Goal: Navigation & Orientation: Understand site structure

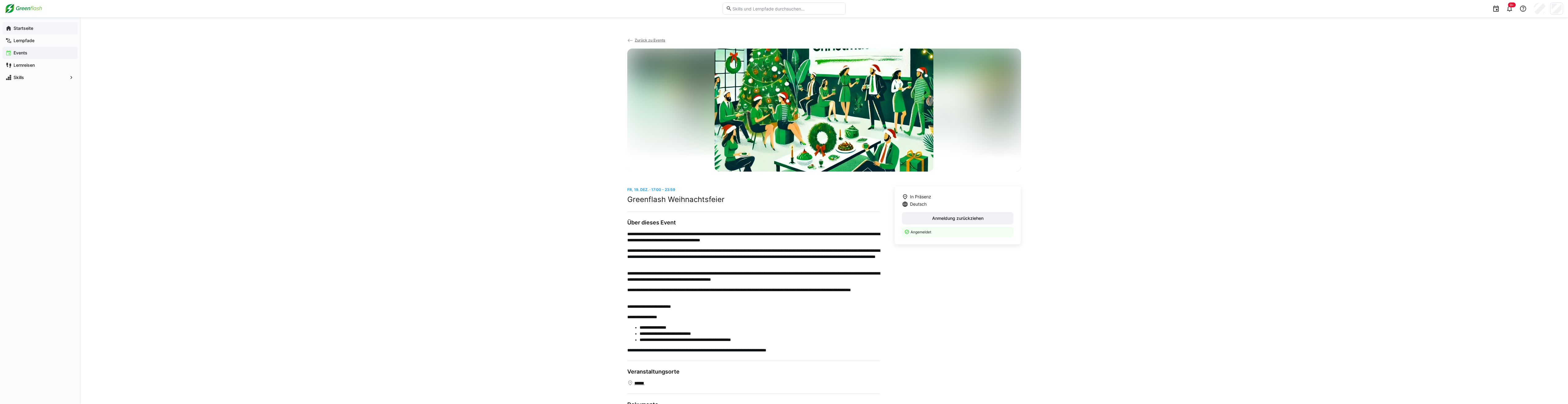
click at [0, 0] on app-navigation-label "Startseite" at bounding box center [0, 0] width 0 height 0
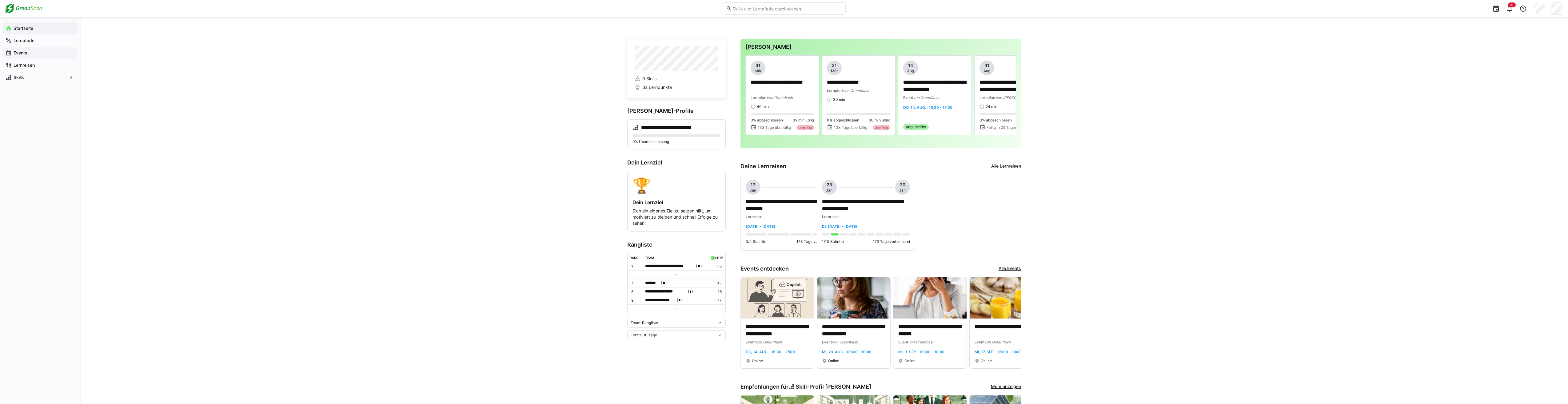
click at [0, 0] on app-navigation-label "Events" at bounding box center [0, 0] width 0 height 0
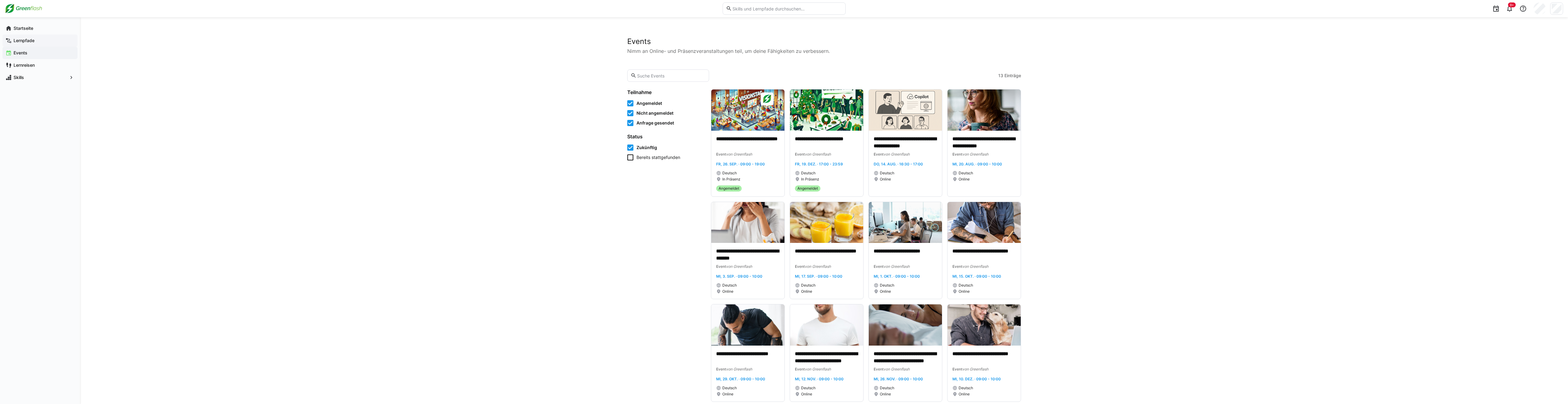
click at [22, 43] on div "Lernpfade" at bounding box center [40, 41] width 75 height 13
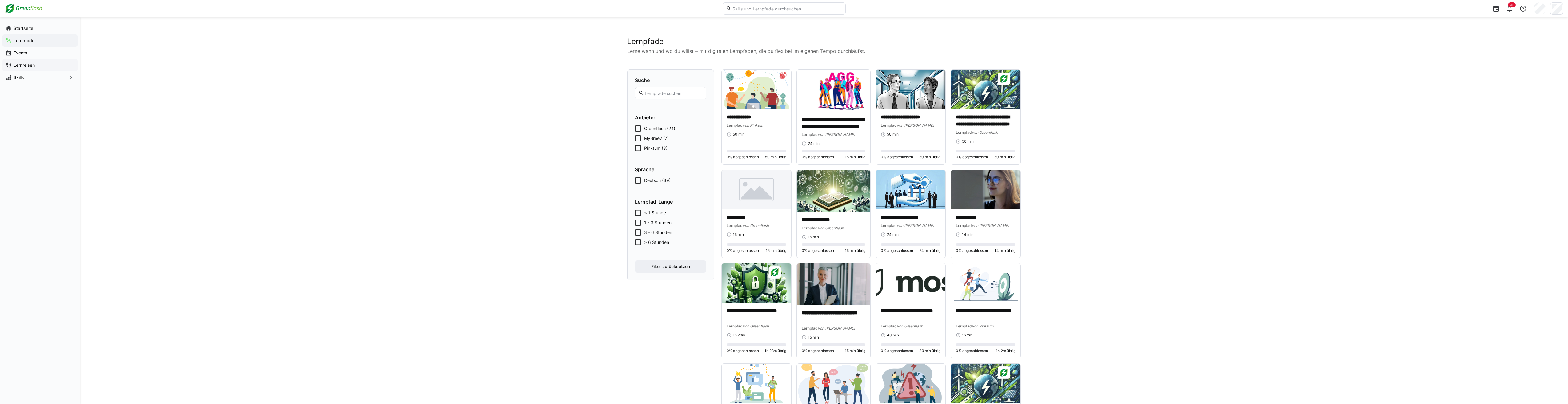
click at [0, 0] on app-navigation-label "Lernreisen" at bounding box center [0, 0] width 0 height 0
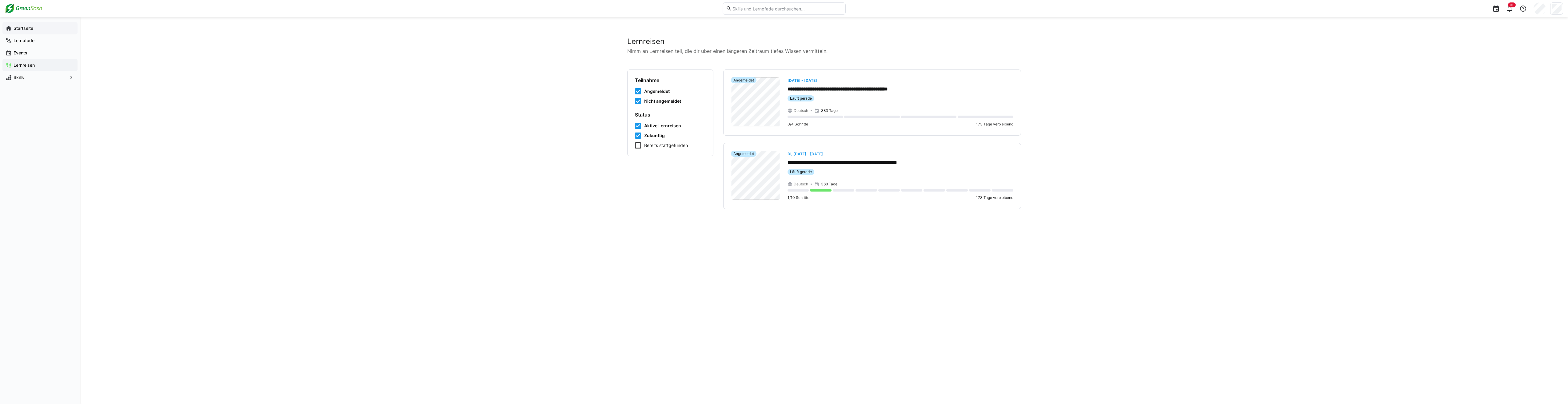
click at [0, 0] on app-navigation-label "Startseite" at bounding box center [0, 0] width 0 height 0
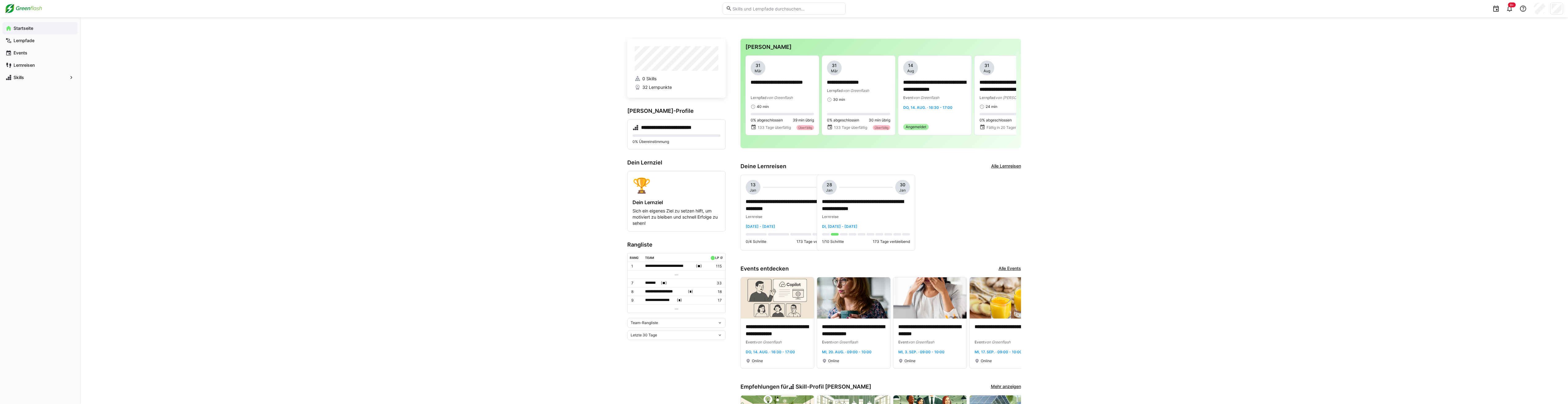
click at [0, 0] on app-navigation-label "Startseite" at bounding box center [0, 0] width 0 height 0
